Goal: Find specific page/section: Find specific page/section

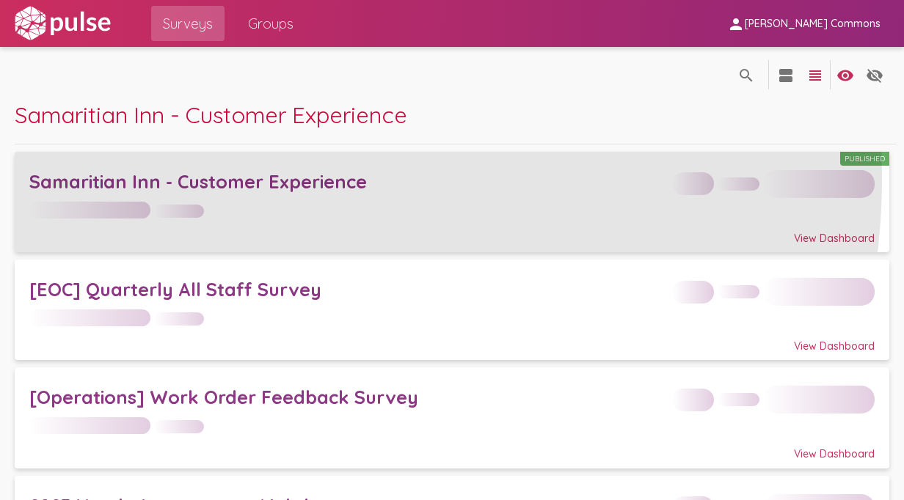
click at [283, 180] on div "Samaritian Inn - Customer Experience" at bounding box center [346, 181] width 635 height 23
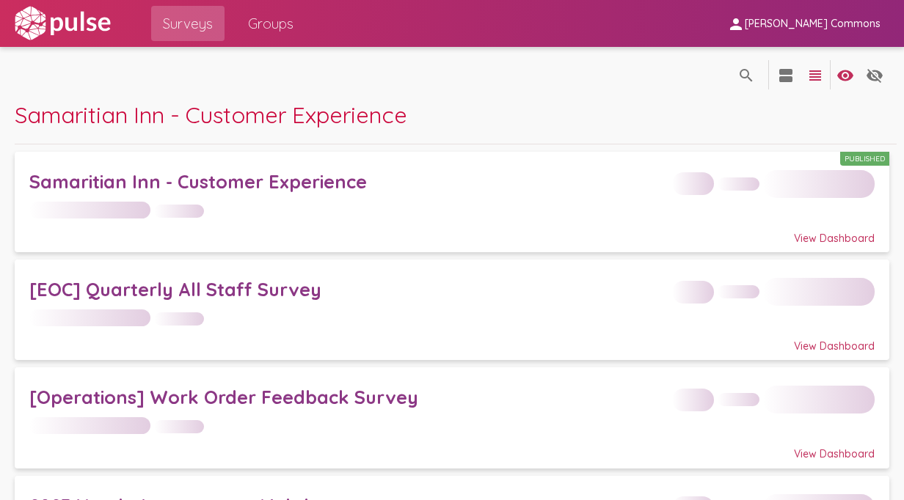
click at [282, 26] on span "Groups" at bounding box center [270, 23] width 45 height 26
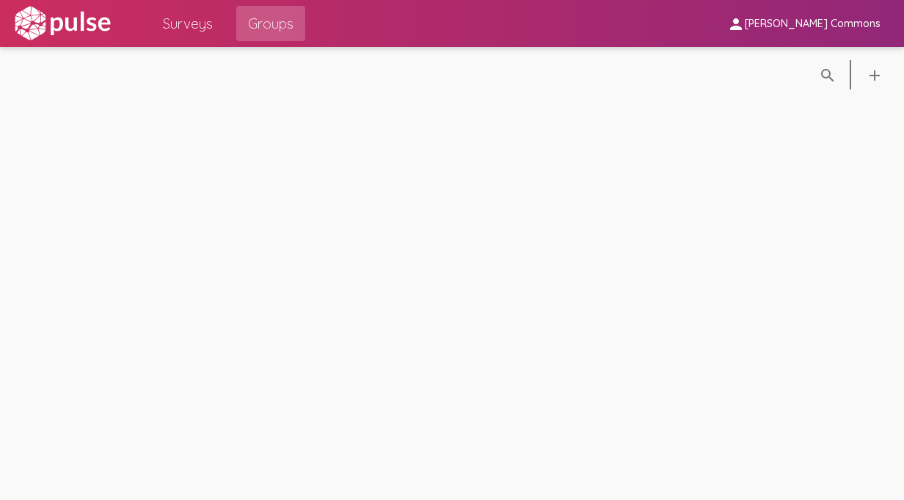
click at [186, 26] on span "Surveys" at bounding box center [188, 23] width 50 height 26
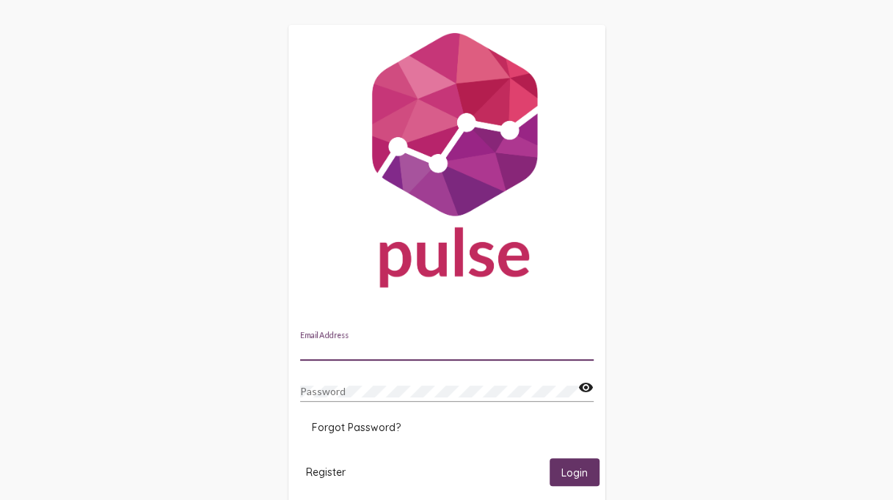
click at [444, 350] on input "Email Address" at bounding box center [446, 350] width 293 height 12
type input "[PERSON_NAME][EMAIL_ADDRESS][DOMAIN_NAME]"
click at [588, 477] on button "Login" at bounding box center [574, 471] width 50 height 27
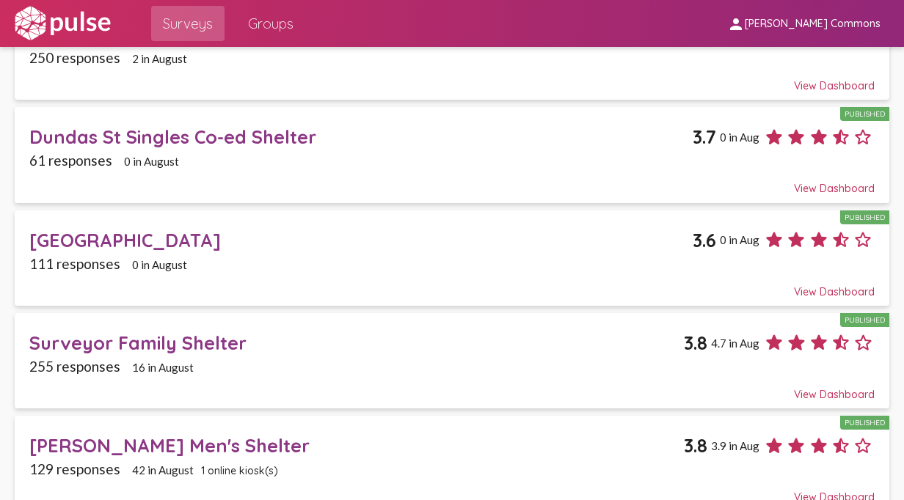
scroll to position [263, 0]
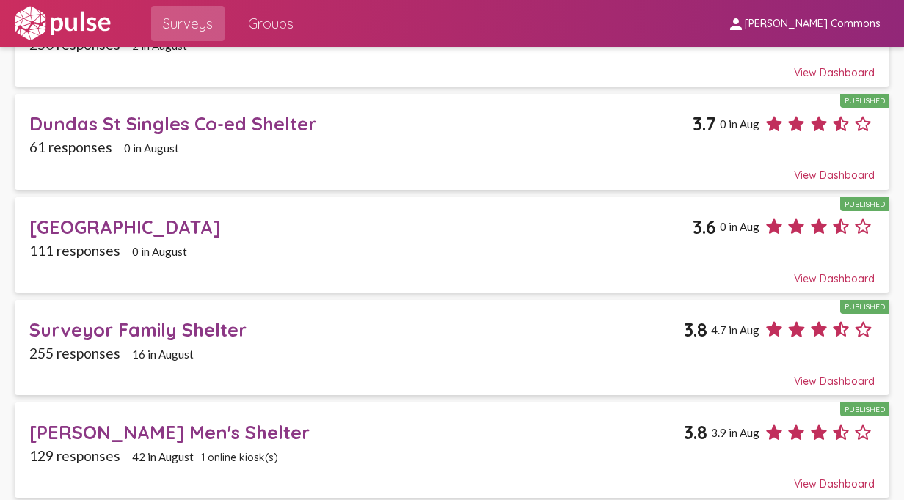
click at [221, 422] on div "[PERSON_NAME] Men's Shelter" at bounding box center [356, 432] width 654 height 23
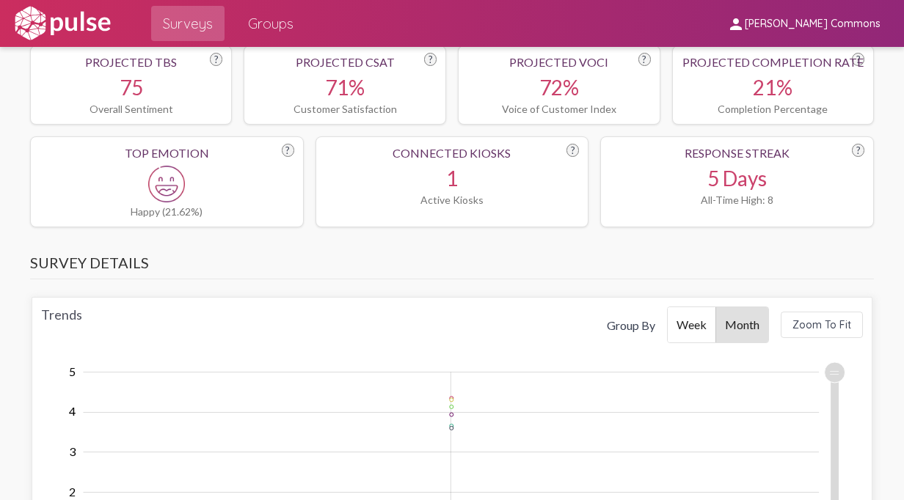
scroll to position [440, 0]
